Goal: Task Accomplishment & Management: Manage account settings

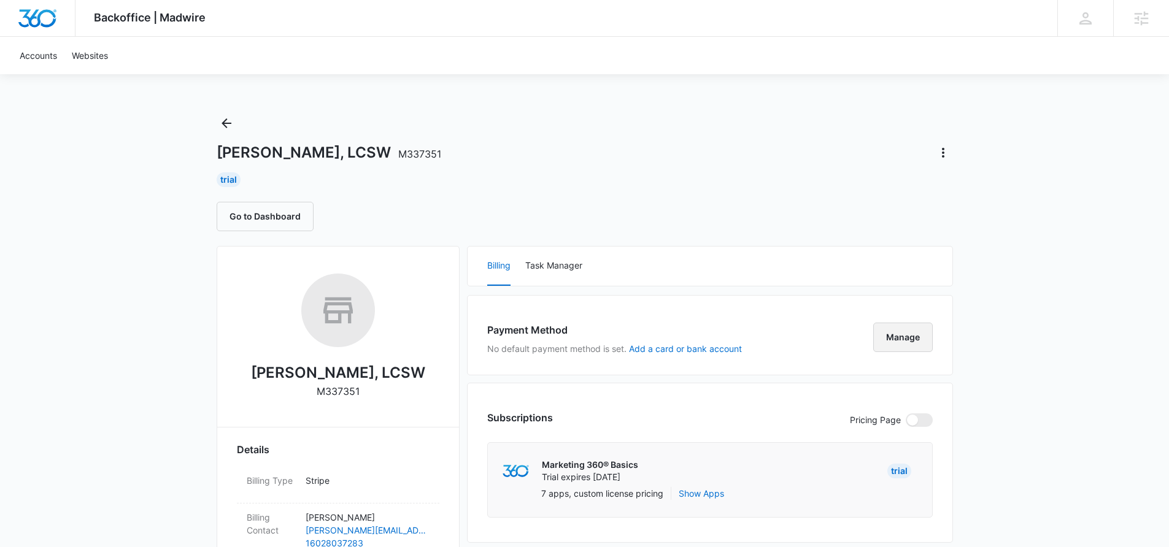
click at [898, 344] on button "Manage" at bounding box center [903, 337] width 60 height 29
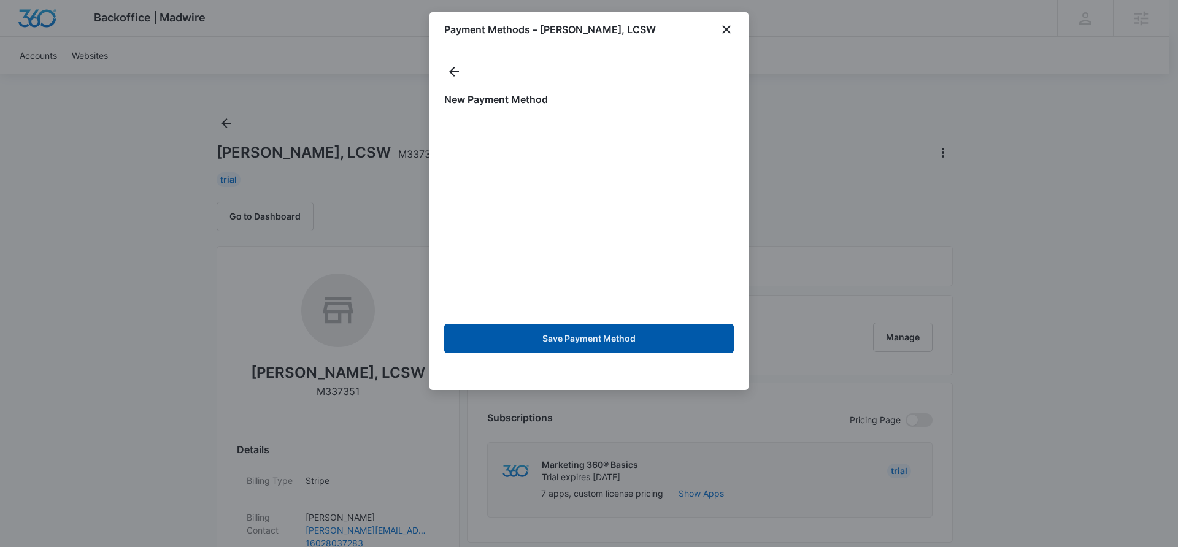
click at [591, 344] on button "Save Payment Method" at bounding box center [589, 338] width 290 height 29
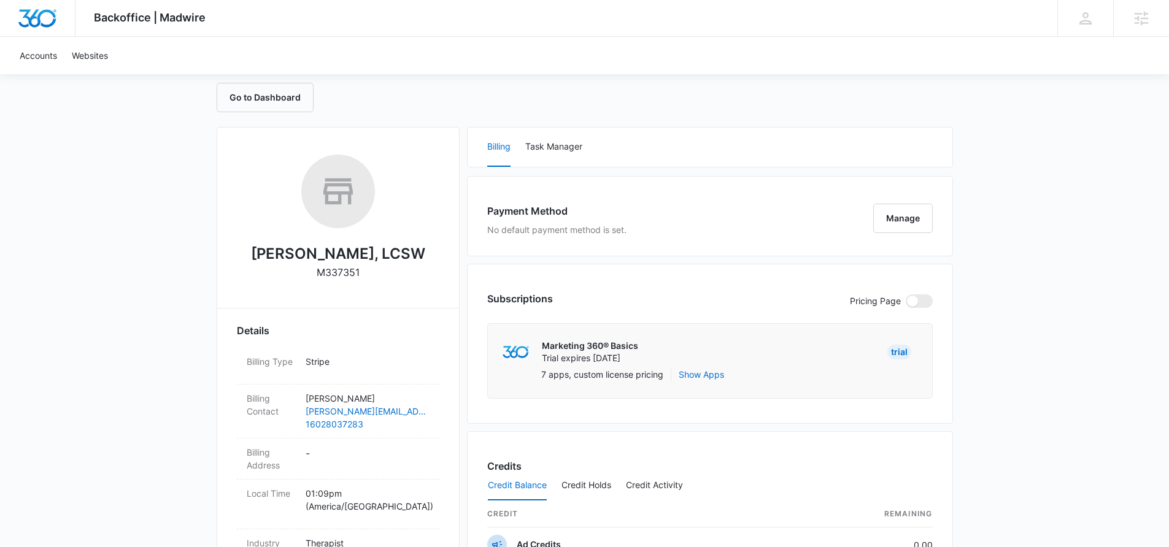
scroll to position [436, 0]
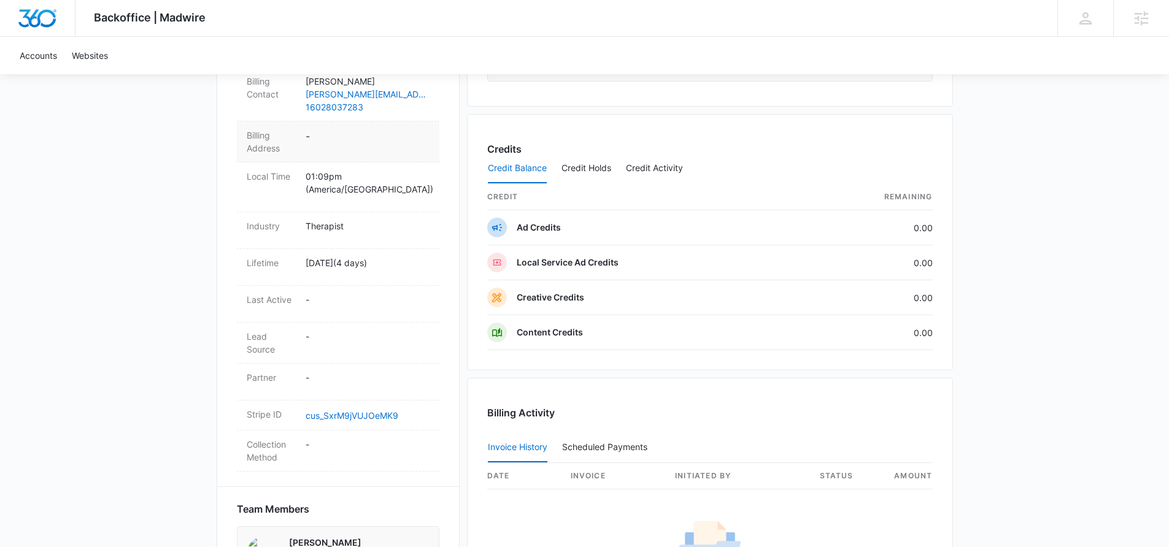
click at [328, 144] on dd "-" at bounding box center [367, 142] width 124 height 26
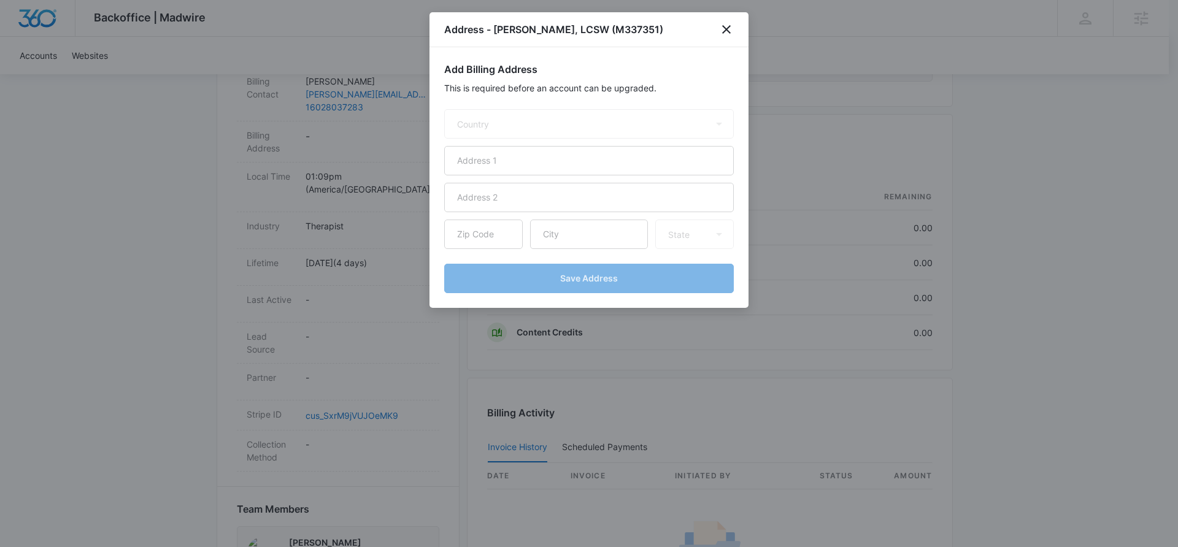
select select "US"
click at [556, 159] on input "text" at bounding box center [589, 160] width 290 height 29
click at [525, 158] on input "[STREET_ADDRESS]" at bounding box center [589, 160] width 290 height 29
click at [529, 160] on input "[STREET_ADDRESS]" at bounding box center [589, 160] width 290 height 29
type input "[STREET_ADDRESS]"
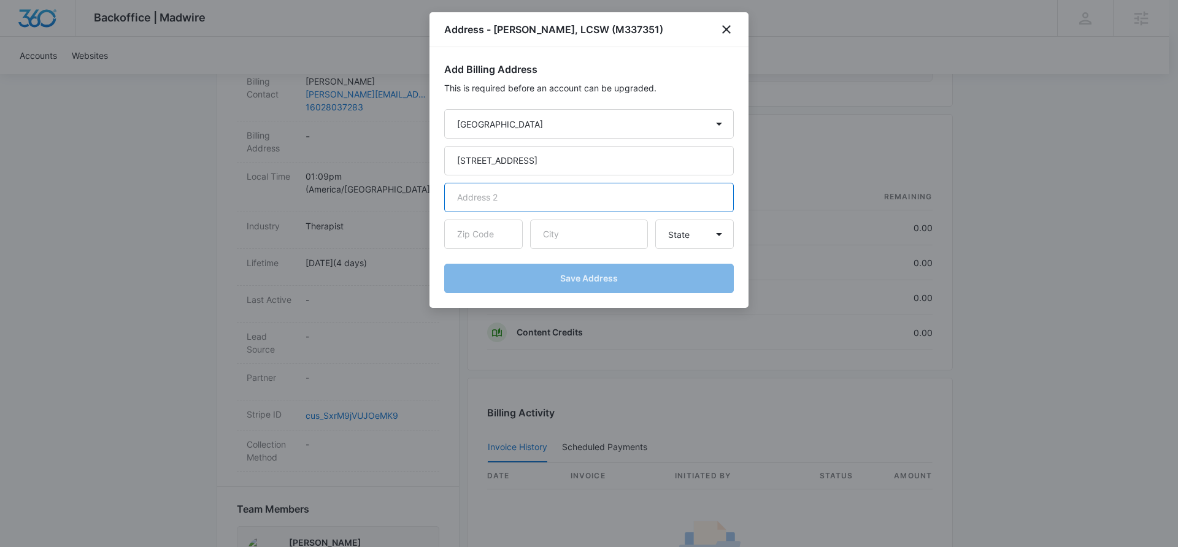
click at [512, 193] on input "text" at bounding box center [589, 197] width 290 height 29
click at [507, 238] on input "text" at bounding box center [483, 234] width 79 height 29
type input "85225"
click at [580, 238] on input "text" at bounding box center [589, 234] width 118 height 29
type input "[PERSON_NAME]"
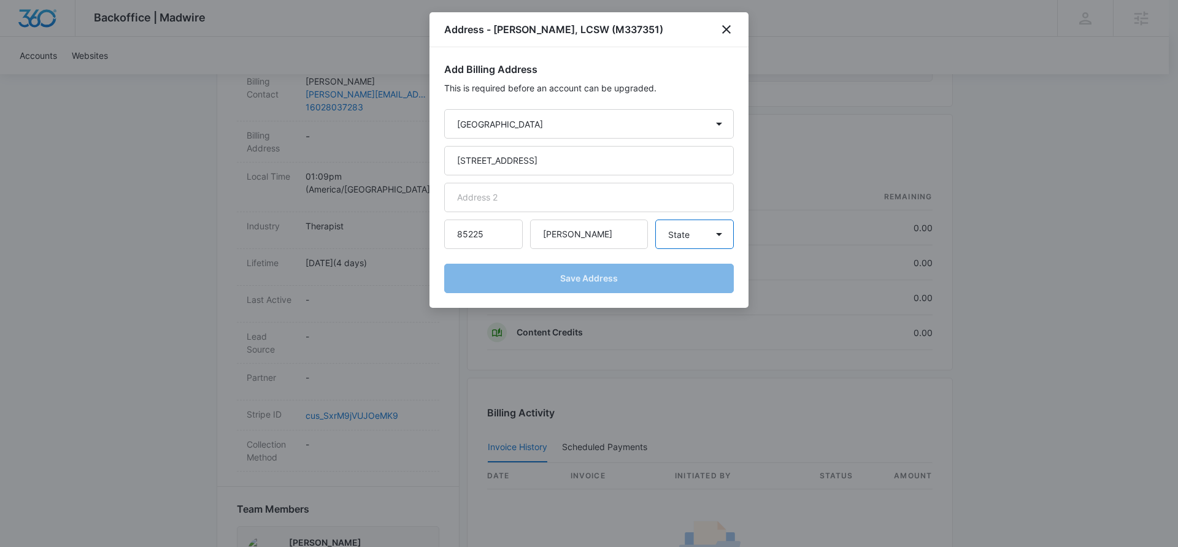
click at [726, 240] on select "State [US_STATE] [US_STATE] [US_STATE] [US_STATE] [US_STATE] [US_STATE] [US_STA…" at bounding box center [694, 234] width 79 height 29
select select "AZ"
click at [655, 220] on select "State [US_STATE] [US_STATE] [US_STATE] [US_STATE] [US_STATE] [US_STATE] [US_STA…" at bounding box center [694, 234] width 79 height 29
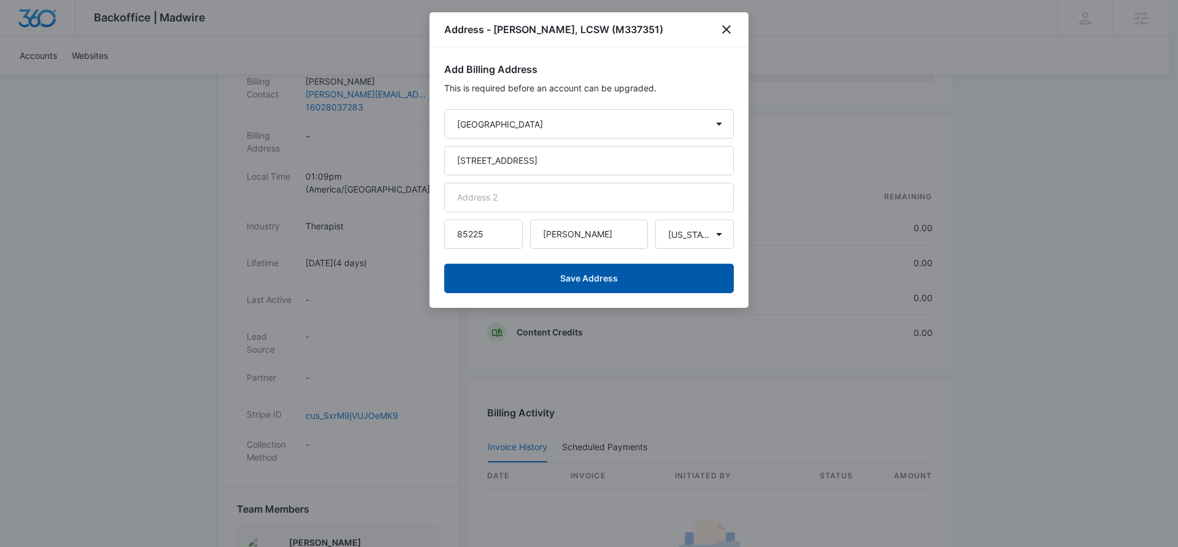
click at [668, 279] on button "Save Address" at bounding box center [589, 278] width 290 height 29
